Goal: Information Seeking & Learning: Find specific fact

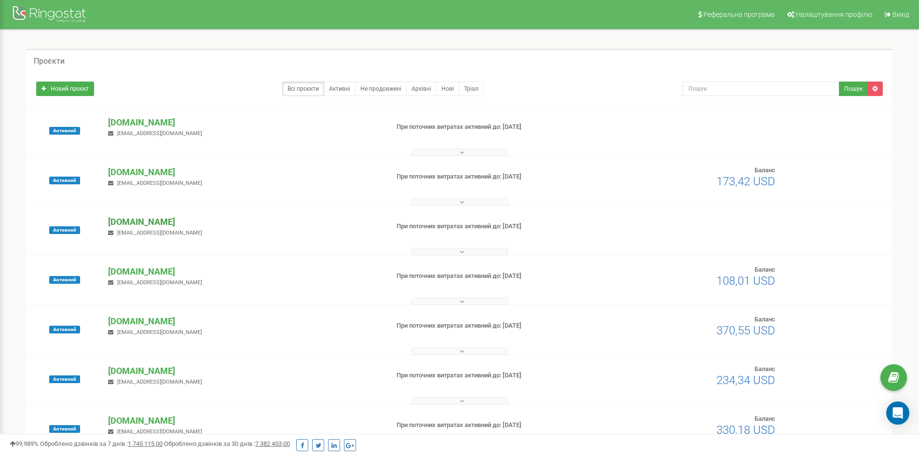
click at [166, 219] on p "[DOMAIN_NAME]" at bounding box center [244, 222] width 273 height 13
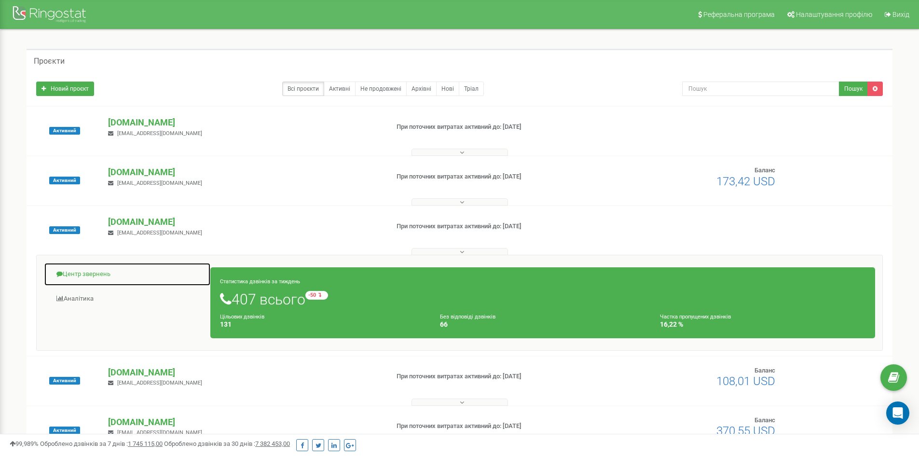
click at [96, 272] on link "Центр звернень" at bounding box center [127, 275] width 167 height 24
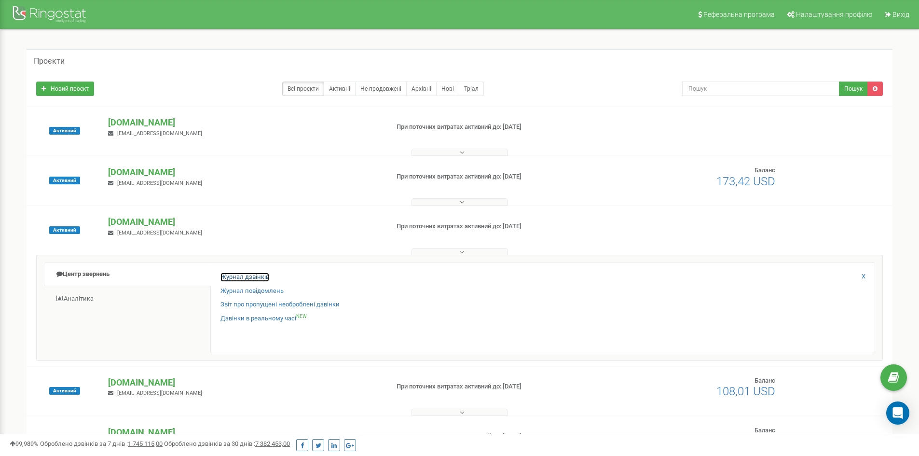
click at [247, 277] on link "Журнал дзвінків" at bounding box center [245, 277] width 49 height 9
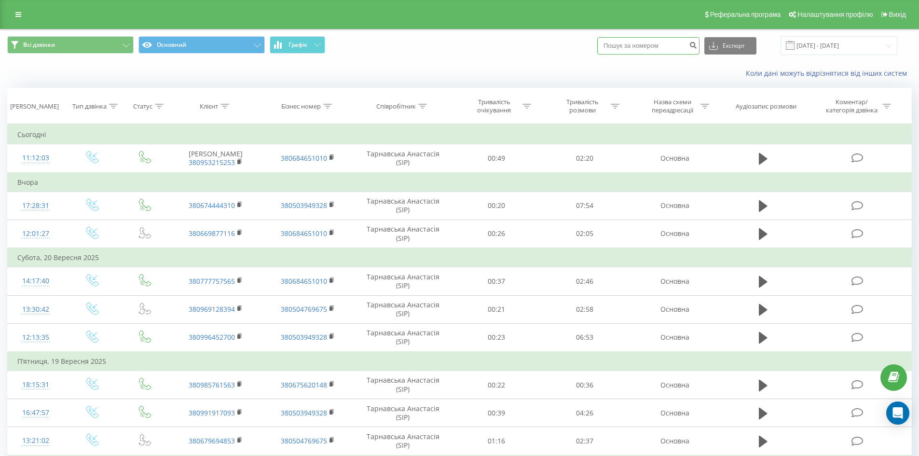
paste input "380669877116"
type input "380669877116"
click at [697, 45] on icon "submit" at bounding box center [693, 44] width 8 height 6
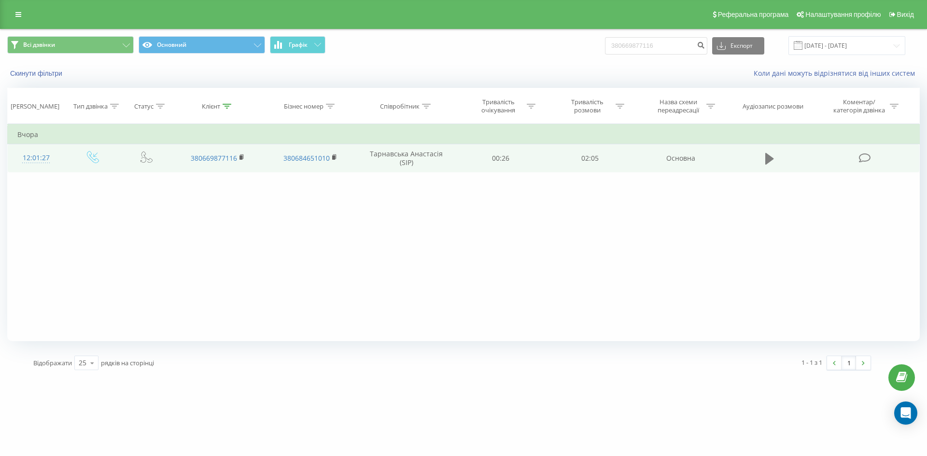
click at [769, 156] on icon at bounding box center [769, 159] width 9 height 12
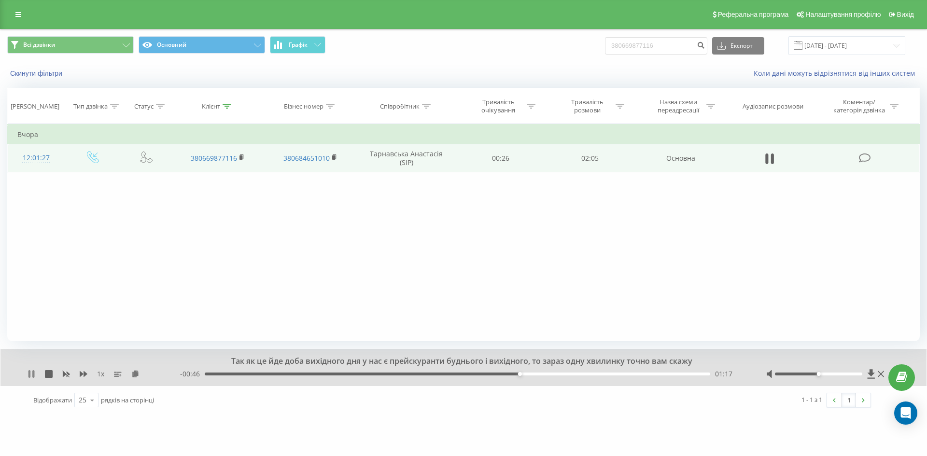
click at [28, 373] on icon at bounding box center [29, 374] width 2 height 8
click at [34, 373] on icon at bounding box center [32, 374] width 8 height 8
click at [32, 373] on icon at bounding box center [32, 374] width 8 height 8
click at [870, 372] on icon at bounding box center [870, 373] width 7 height 9
click at [869, 373] on icon at bounding box center [871, 374] width 8 height 10
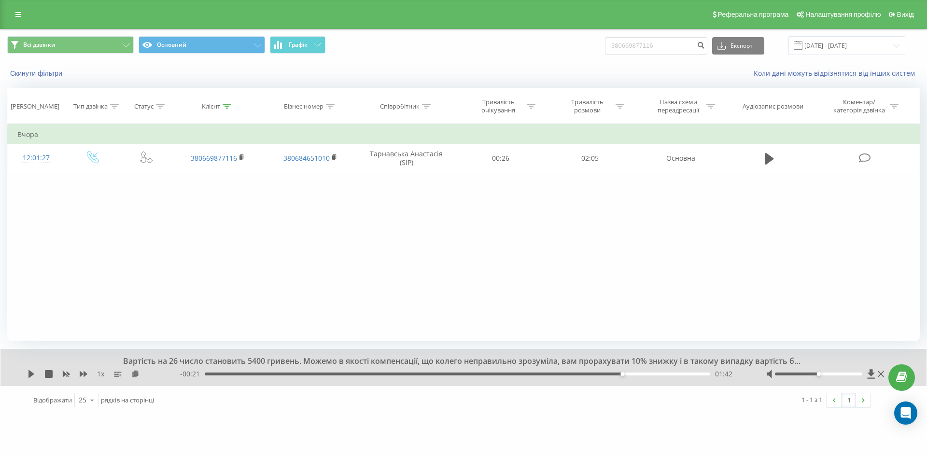
click at [36, 366] on div "Вартість на 26 число становить 5400 гривень. Можемо в якості компенсації, що ко…" at bounding box center [463, 367] width 926 height 37
click at [34, 372] on icon at bounding box center [32, 374] width 8 height 8
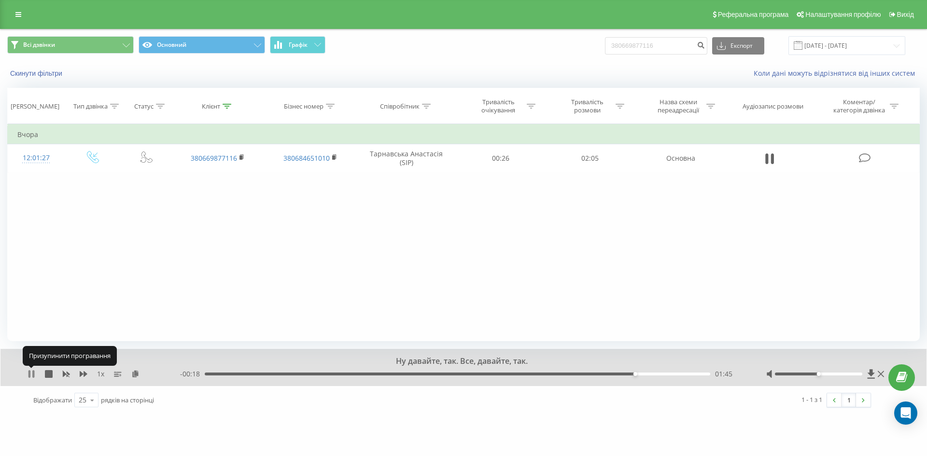
click at [33, 371] on icon at bounding box center [33, 374] width 2 height 8
click at [31, 373] on icon at bounding box center [31, 374] width 6 height 8
click at [29, 370] on icon at bounding box center [32, 374] width 8 height 8
click at [872, 375] on icon at bounding box center [870, 373] width 7 height 9
